Goal: Task Accomplishment & Management: Complete application form

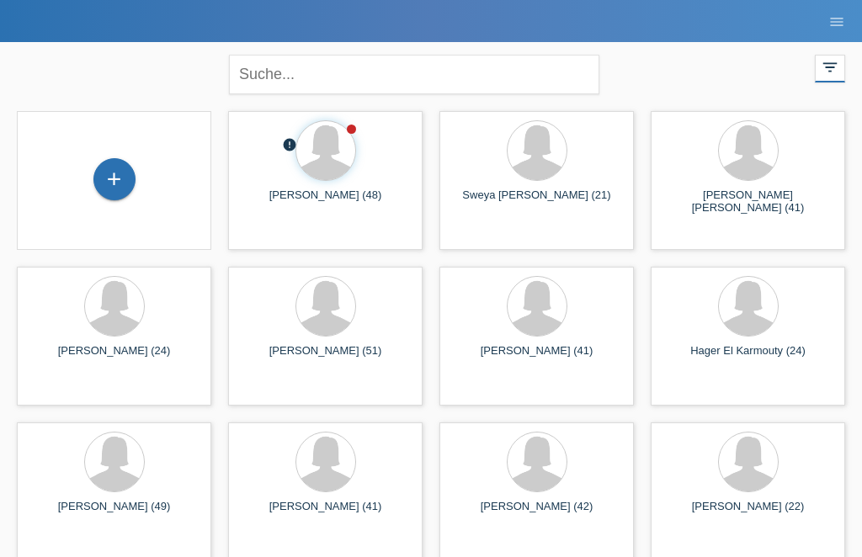
click at [98, 171] on div "+" at bounding box center [114, 179] width 40 height 29
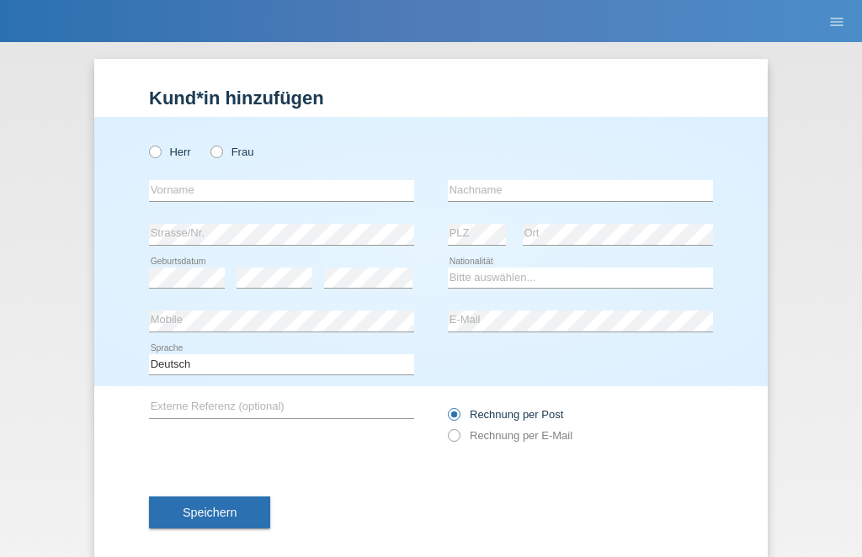
click at [208, 143] on icon at bounding box center [208, 143] width 0 height 0
click at [215, 157] on input "Frau" at bounding box center [215, 151] width 11 height 11
radio input "true"
click at [162, 200] on input "text" at bounding box center [281, 190] width 265 height 21
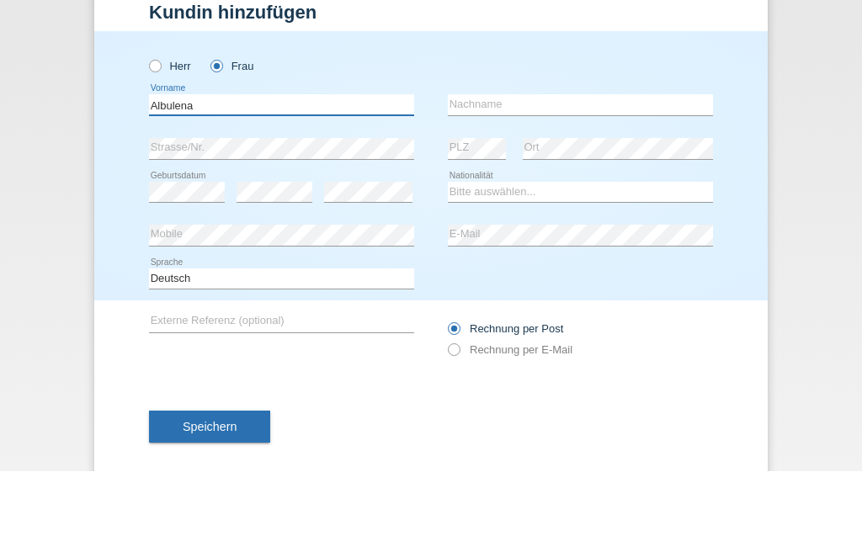
type input "Albulena"
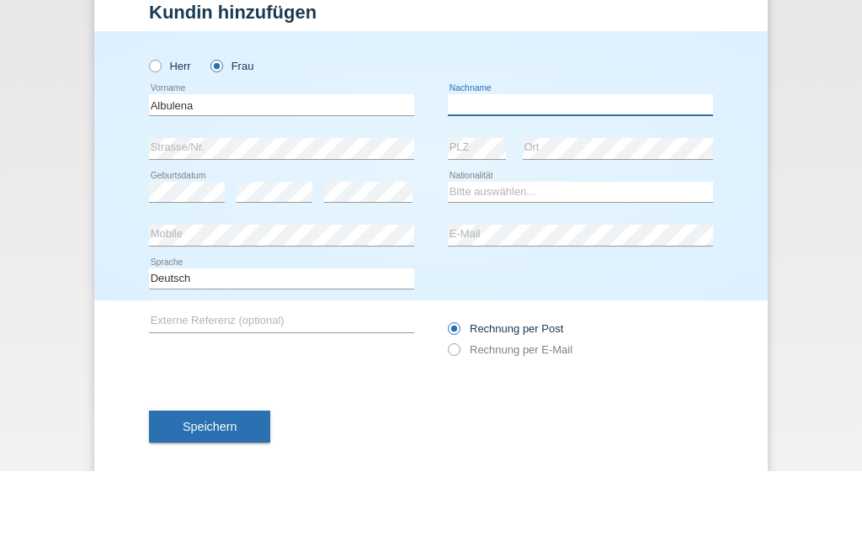
click at [552, 180] on input "text" at bounding box center [580, 190] width 265 height 21
type input "Desku"
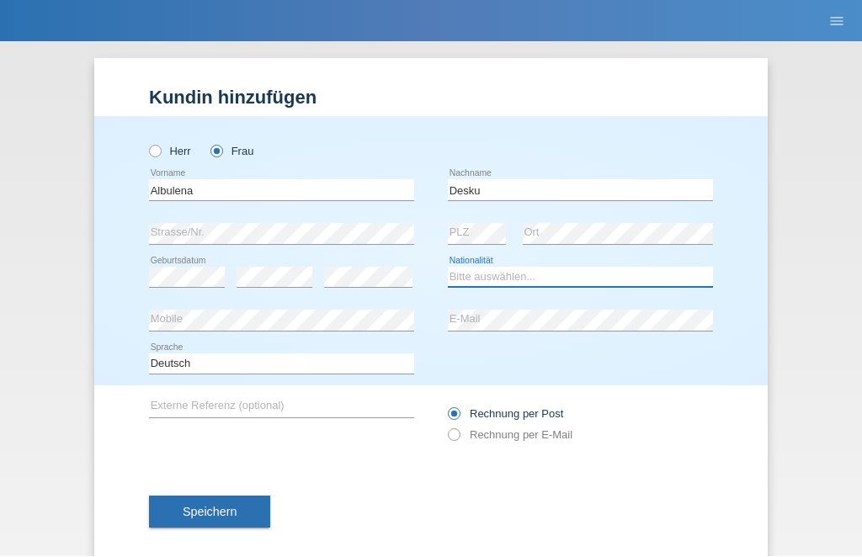
click at [542, 273] on select "Bitte auswählen... Schweiz Deutschland Liechtenstein Österreich ------------ Af…" at bounding box center [580, 278] width 265 height 20
select select "CH"
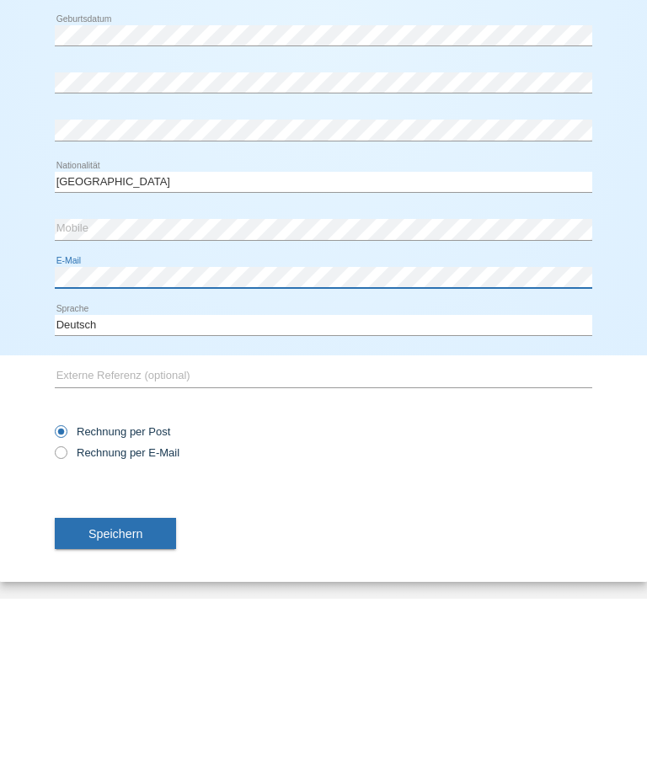
scroll to position [249, 0]
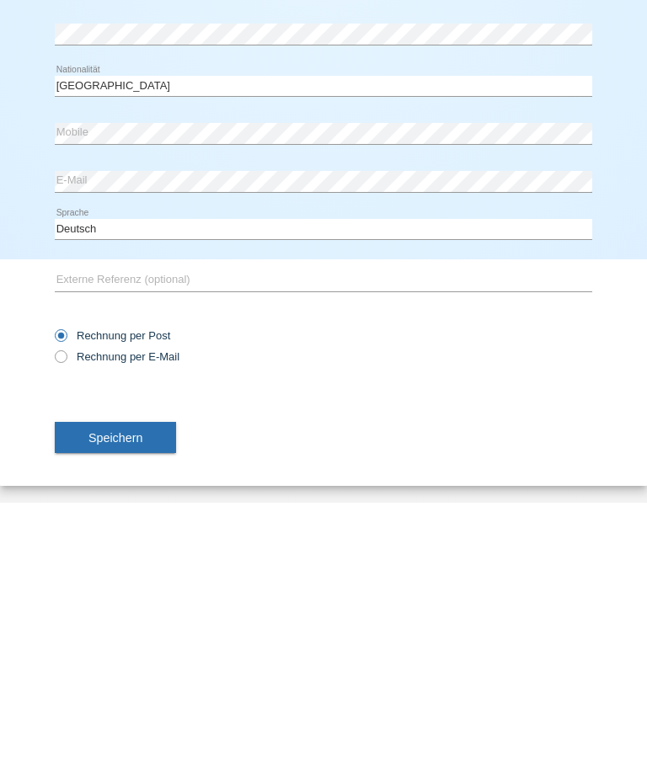
click at [142, 557] on span "Speichern" at bounding box center [115, 707] width 54 height 13
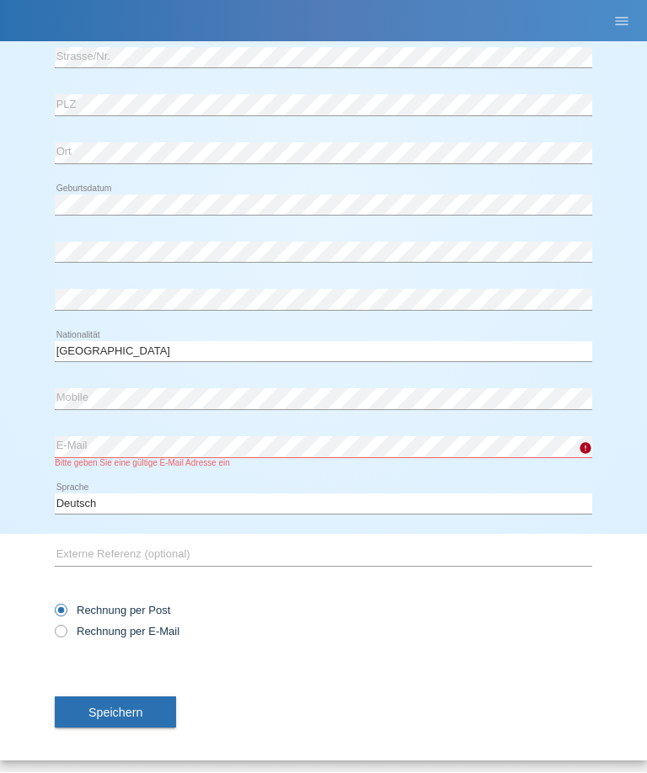
click at [386, 430] on div "error E-Mail Bitte geben Sie eine gültige E-Mail Adresse ein" at bounding box center [323, 452] width 537 height 53
click at [384, 431] on div "error E-Mail Bitte geben Sie eine gültige E-Mail Adresse ein" at bounding box center [323, 452] width 537 height 53
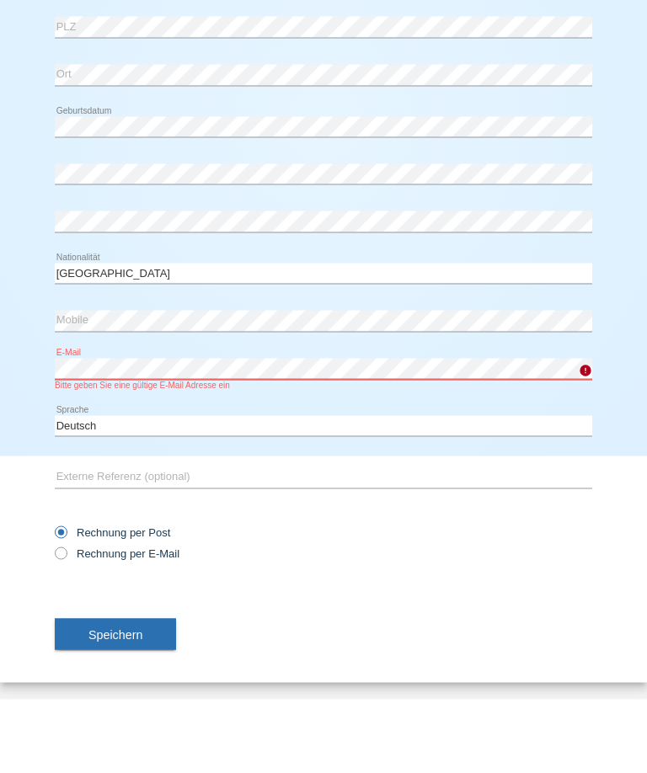
scroll to position [261, 0]
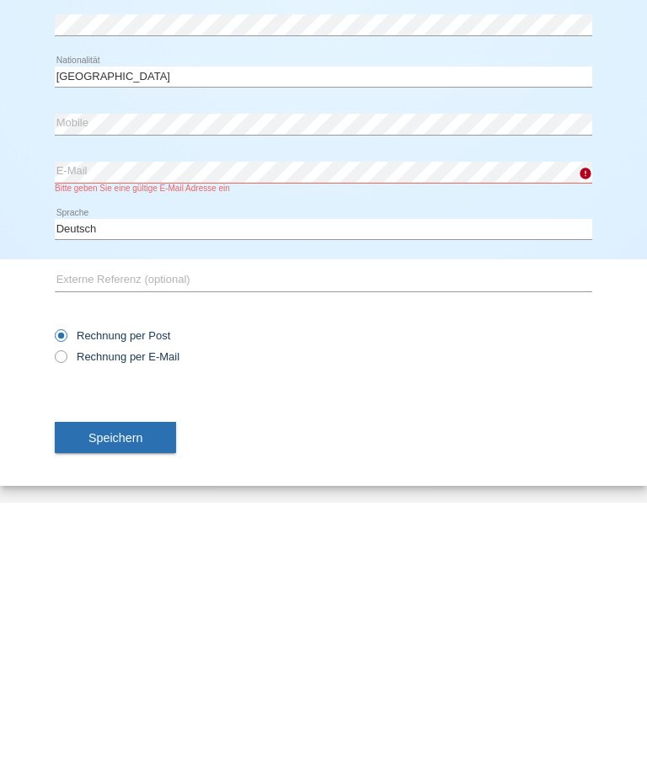
click at [108, 557] on span "Speichern" at bounding box center [115, 707] width 54 height 13
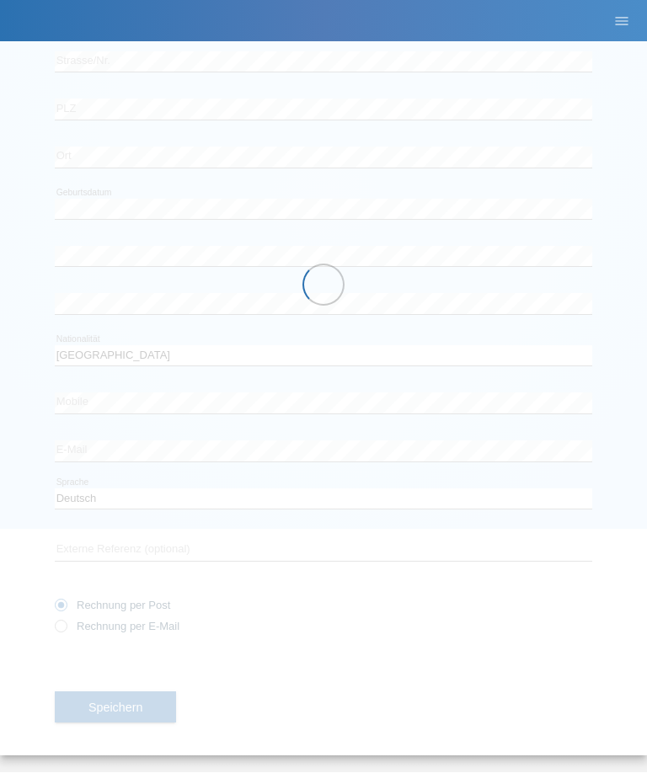
scroll to position [249, 0]
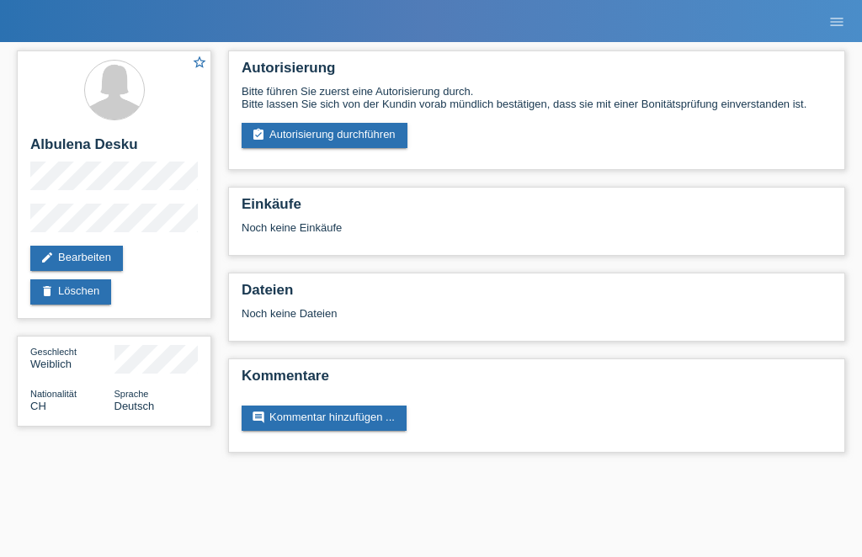
click at [321, 148] on link "assignment_turned_in Autorisierung durchführen" at bounding box center [325, 135] width 166 height 25
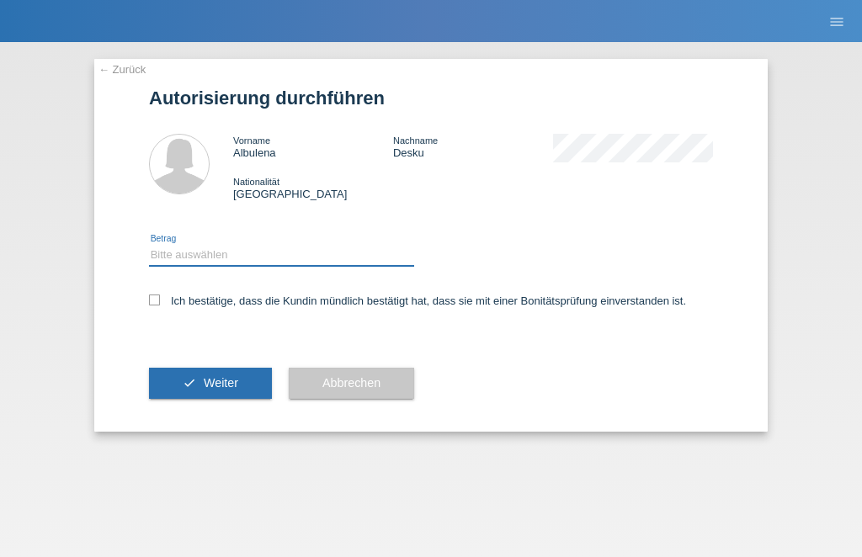
click at [251, 263] on select "Bitte auswählen CHF 1.00 - CHF 499.00 CHF 500.00 - CHF 1'999.00 CHF 2'000.00 - …" at bounding box center [281, 255] width 265 height 20
select select "2"
click at [154, 306] on icon at bounding box center [154, 300] width 11 height 11
click at [154, 306] on input "Ich bestätige, dass die Kundin mündlich bestätigt hat, dass sie mit einer Bonit…" at bounding box center [154, 300] width 11 height 11
checkbox input "true"
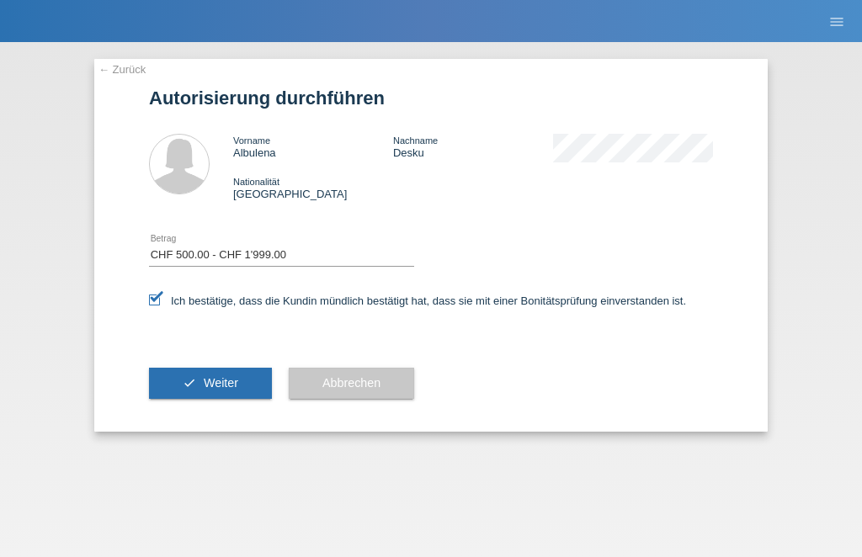
click at [213, 400] on button "check Weiter" at bounding box center [210, 384] width 123 height 32
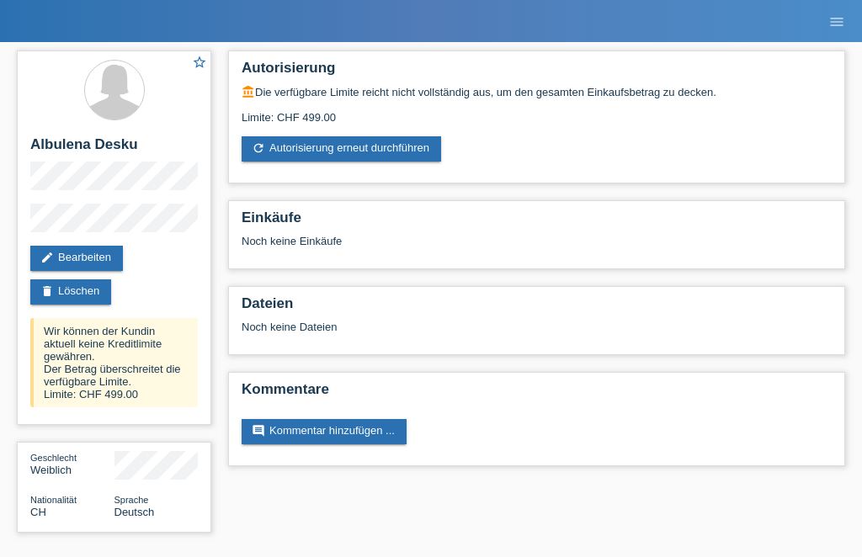
click at [349, 146] on link "refresh Autorisierung erneut durchführen" at bounding box center [342, 148] width 200 height 25
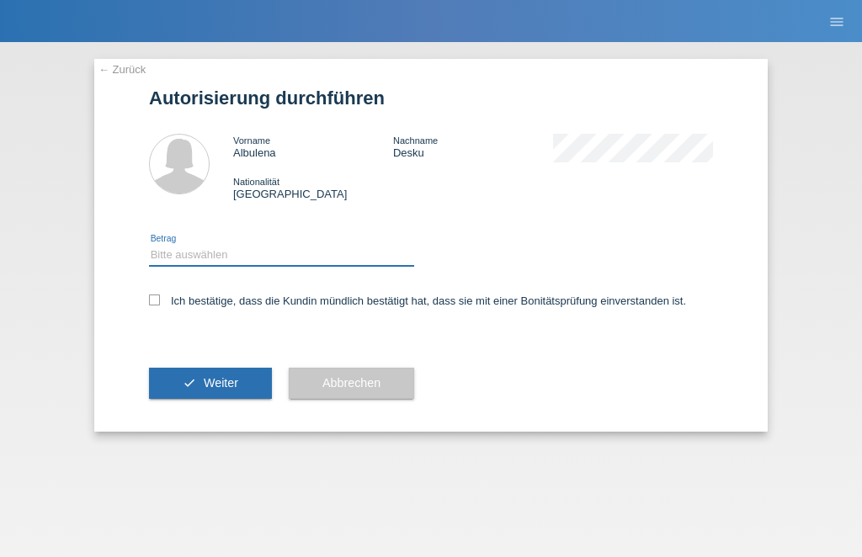
click at [260, 254] on select "Bitte auswählen CHF 1.00 - CHF 499.00 CHF 500.00 - CHF 1'999.00 CHF 2'000.00 - …" at bounding box center [281, 255] width 265 height 20
select select "1"
click at [165, 304] on label "Ich bestätige, dass die Kundin mündlich bestätigt hat, dass sie mit einer Bonit…" at bounding box center [417, 301] width 537 height 13
click at [160, 304] on input "Ich bestätige, dass die Kundin mündlich bestätigt hat, dass sie mit einer Bonit…" at bounding box center [154, 300] width 11 height 11
checkbox input "true"
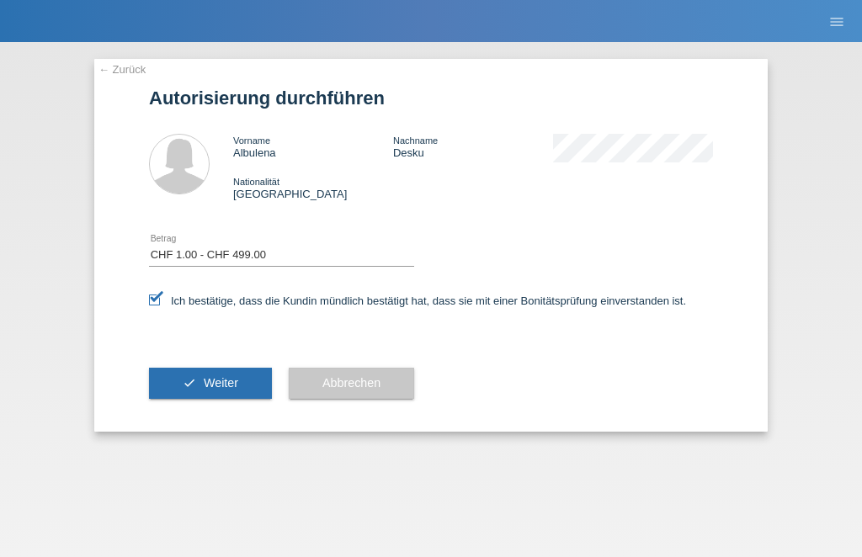
click at [226, 400] on button "check Weiter" at bounding box center [210, 384] width 123 height 32
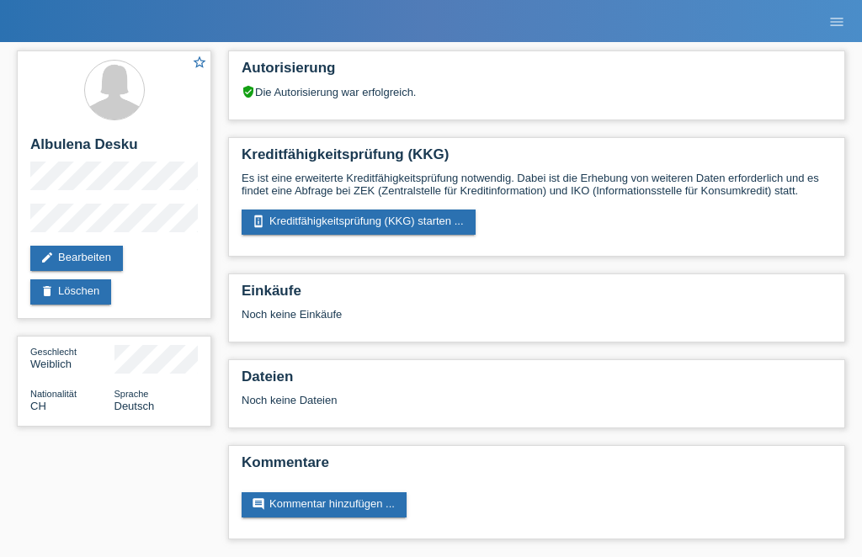
click at [374, 230] on link "perm_device_information Kreditfähigkeitsprüfung (KKG) starten ..." at bounding box center [359, 222] width 234 height 25
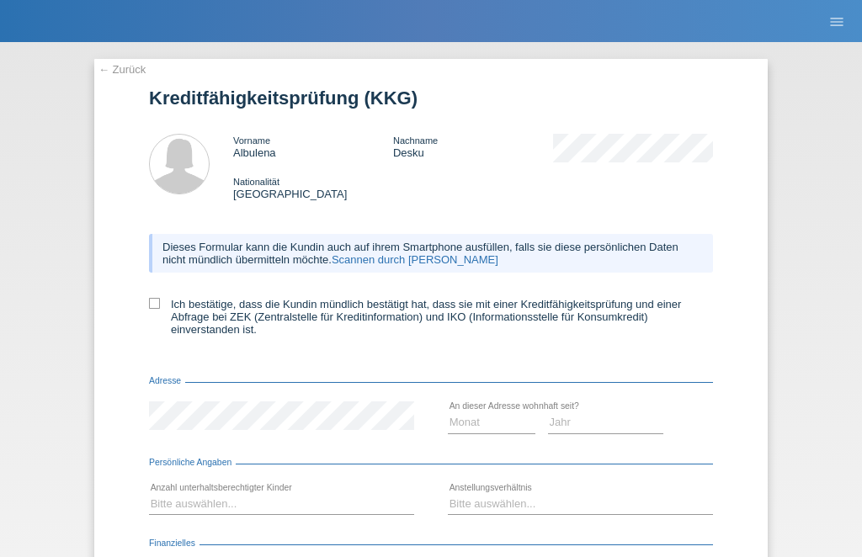
click at [137, 323] on div "← Zurück Kreditfähigkeitsprüfung (KKG) Vorname Albulena Nachname Desku National…" at bounding box center [431, 422] width 674 height 727
click at [154, 322] on label "Ich bestätige, dass die Kundin mündlich bestätigt hat, dass sie mit einer Kredi…" at bounding box center [431, 317] width 564 height 38
click at [154, 309] on input "Ich bestätige, dass die Kundin mündlich bestätigt hat, dass sie mit einer Kredi…" at bounding box center [154, 303] width 11 height 11
checkbox input "true"
click at [505, 433] on select "Monat 01 02 03 04 05 06 07 08 09 10" at bounding box center [492, 423] width 88 height 20
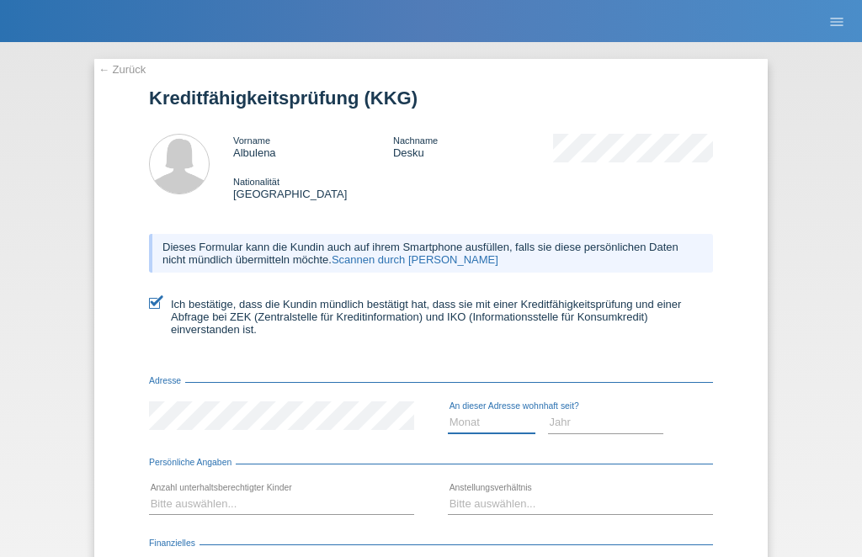
select select "05"
click at [607, 433] on select "Jahr 2025 2024 2023 2022 2021 2020 2019 2018 2017 2016 2015 2014 2013 2012 2011…" at bounding box center [606, 423] width 116 height 20
click at [618, 428] on select "Jahr 2025 2024 2023 2022 2021 2020 2019 2018 2017 2016 2015 2014 2013 2012 2011…" at bounding box center [606, 423] width 116 height 20
click at [652, 429] on select "Jahr 2025 2024 2023 2022 2021 2020 2019 2018 2017 2016 2015 2014 2013 2012 2011…" at bounding box center [606, 423] width 116 height 20
select select "2019"
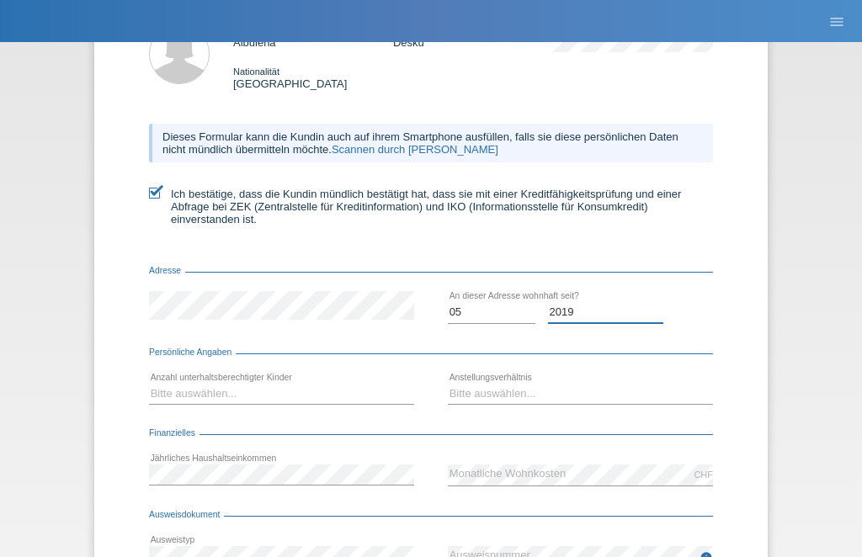
scroll to position [123, 0]
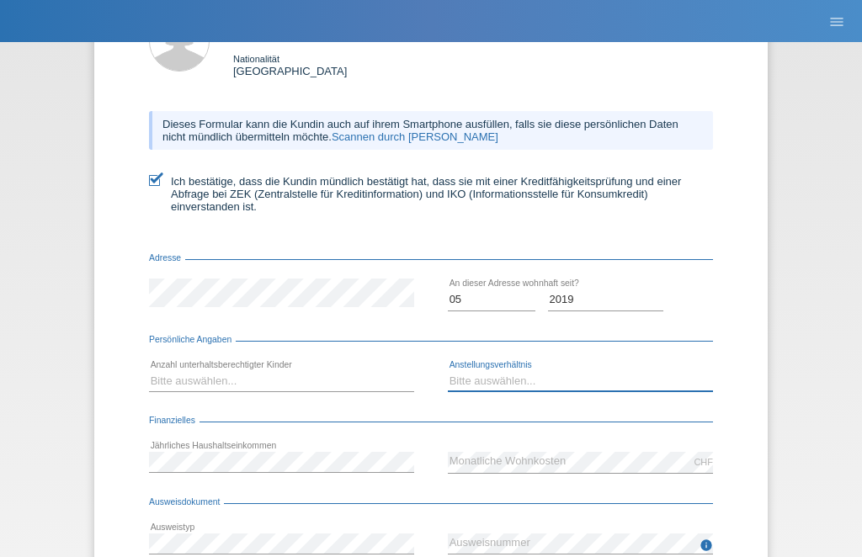
click at [575, 391] on select "Bitte auswählen... Unbefristet Befristet Lehrling/Student Pensioniert Nicht arb…" at bounding box center [580, 381] width 265 height 20
select select "UNLIMITED"
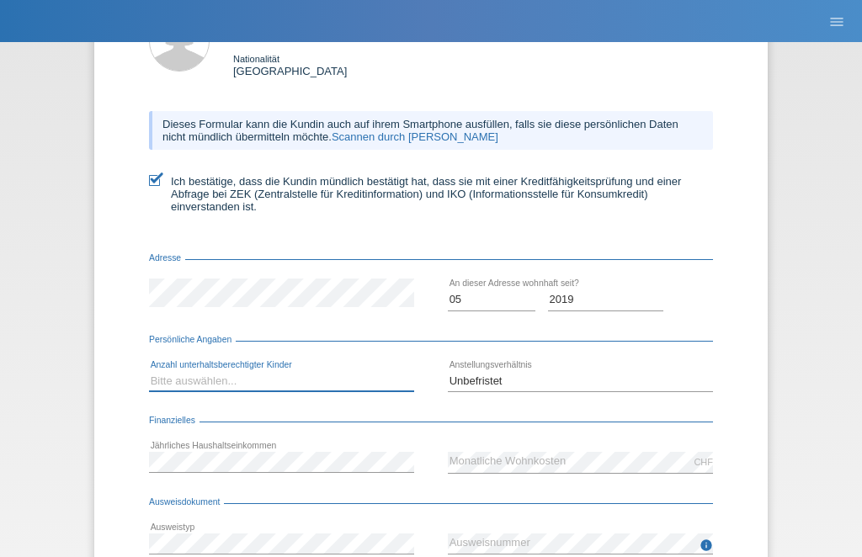
click at [180, 391] on select "Bitte auswählen... 0 1 2 3 4 5 6 7 8 9" at bounding box center [281, 381] width 265 height 20
select select "0"
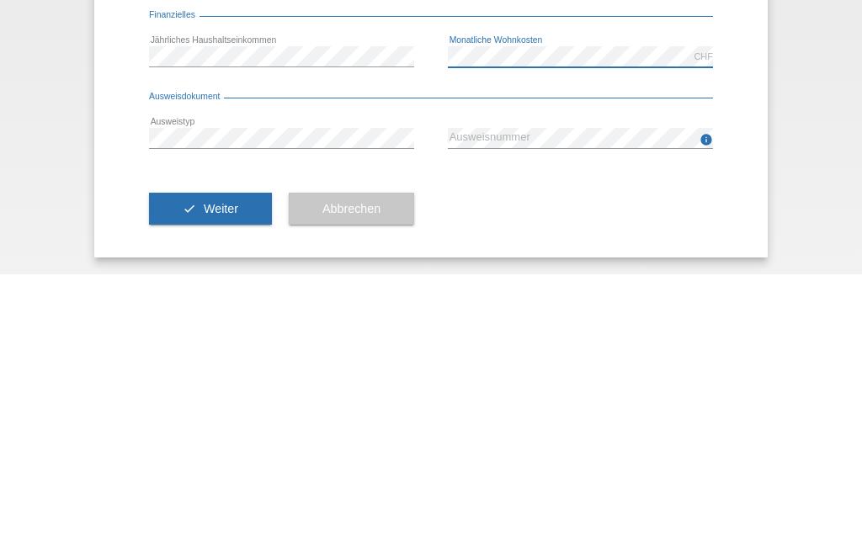
scroll to position [261, 0]
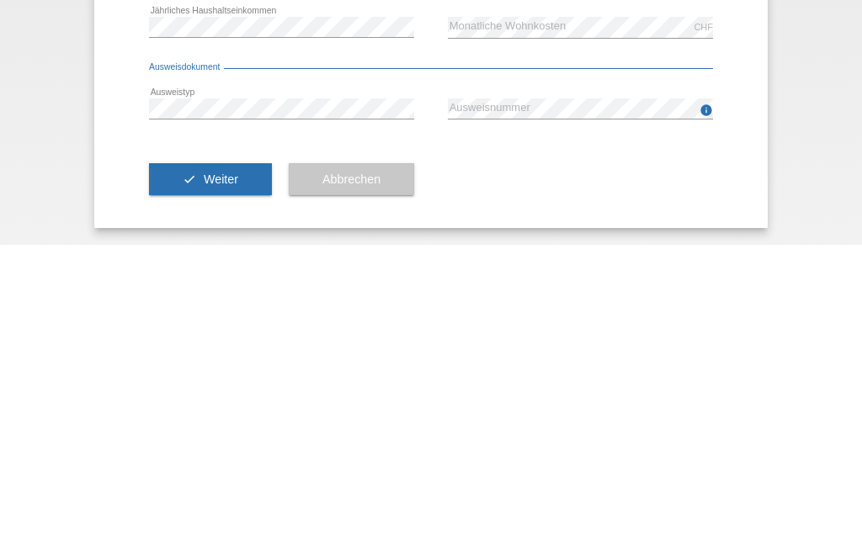
click at [186, 476] on button "check Weiter" at bounding box center [210, 492] width 123 height 32
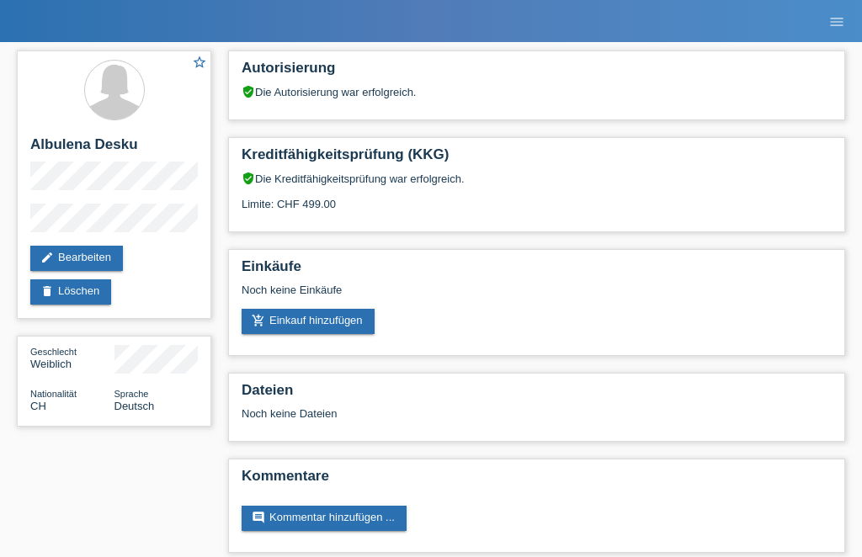
scroll to position [35, 0]
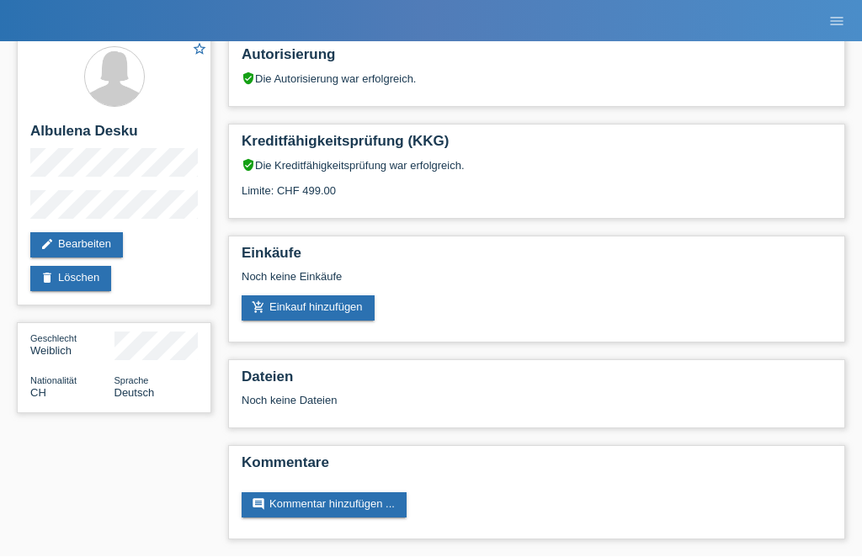
click at [334, 279] on div "Noch keine Einkäufe" at bounding box center [537, 283] width 590 height 25
click at [320, 296] on link "add_shopping_cart Einkauf hinzufügen" at bounding box center [308, 308] width 133 height 25
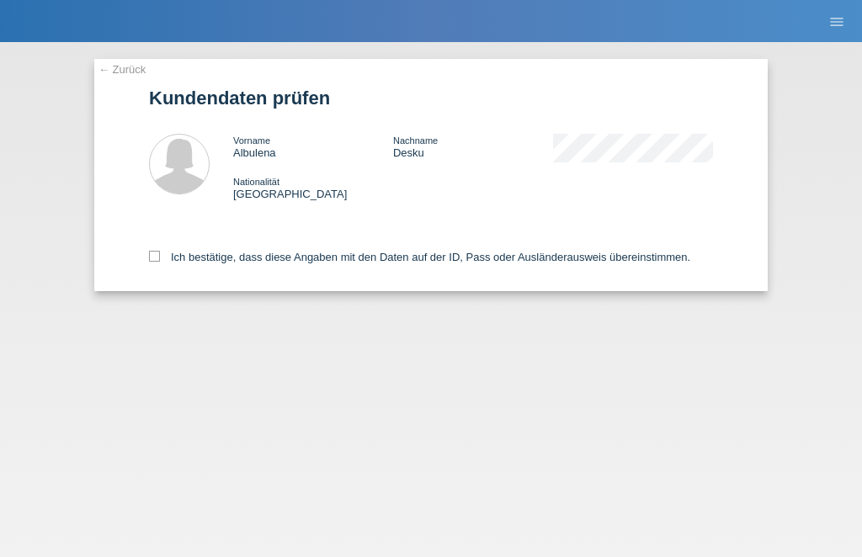
click at [165, 235] on div "Ich bestätige, dass diese Angaben mit den Daten auf der ID, Pass oder Ausländer…" at bounding box center [431, 254] width 564 height 74
click at [144, 262] on div "← Zurück Kundendaten prüfen Vorname Albulena Nachname Desku Nationalität [GEOGR…" at bounding box center [431, 175] width 674 height 232
click at [153, 264] on label "Ich bestätige, dass diese Angaben mit den Daten auf der ID, Pass oder Ausländer…" at bounding box center [419, 257] width 541 height 13
click at [153, 262] on input "Ich bestätige, dass diese Angaben mit den Daten auf der ID, Pass oder Ausländer…" at bounding box center [154, 256] width 11 height 11
checkbox input "true"
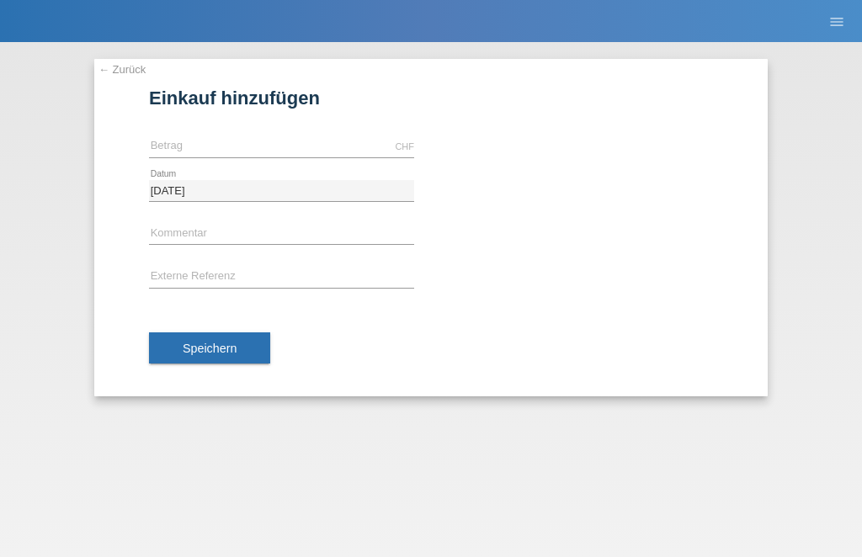
click at [181, 130] on div "CHF error [GEOGRAPHIC_DATA]" at bounding box center [281, 147] width 265 height 44
click at [189, 148] on input "text" at bounding box center [281, 146] width 265 height 21
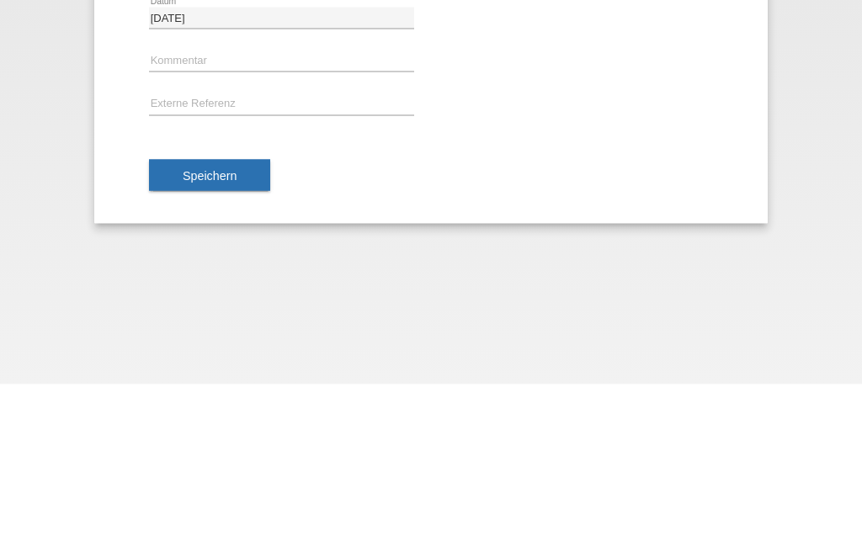
type input "399.00"
click at [232, 333] on button "Speichern" at bounding box center [209, 349] width 121 height 32
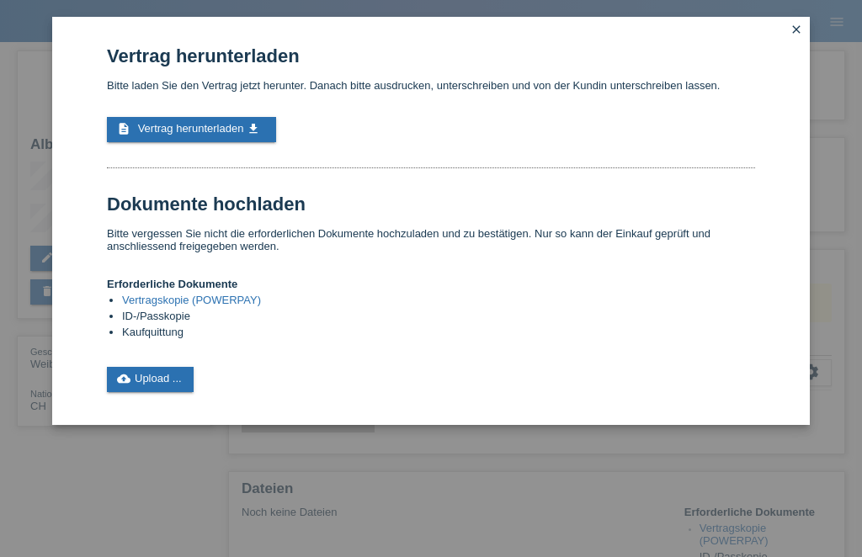
click at [190, 142] on link "description Vertrag herunterladen get_app" at bounding box center [191, 129] width 169 height 25
